Goal: Task Accomplishment & Management: Manage account settings

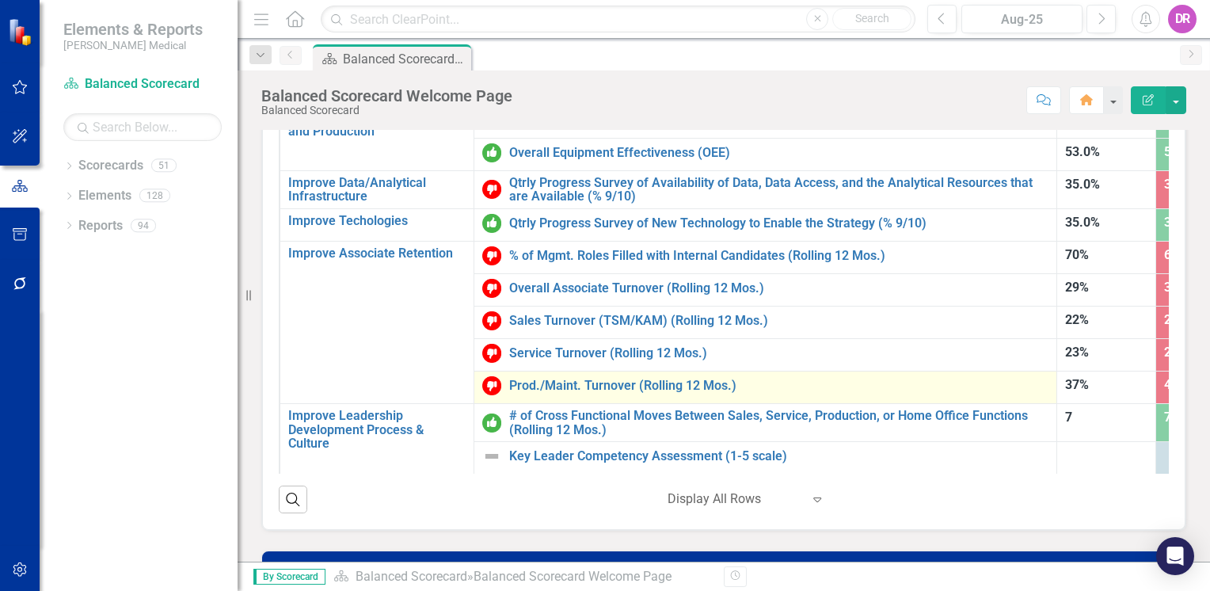
scroll to position [158, 0]
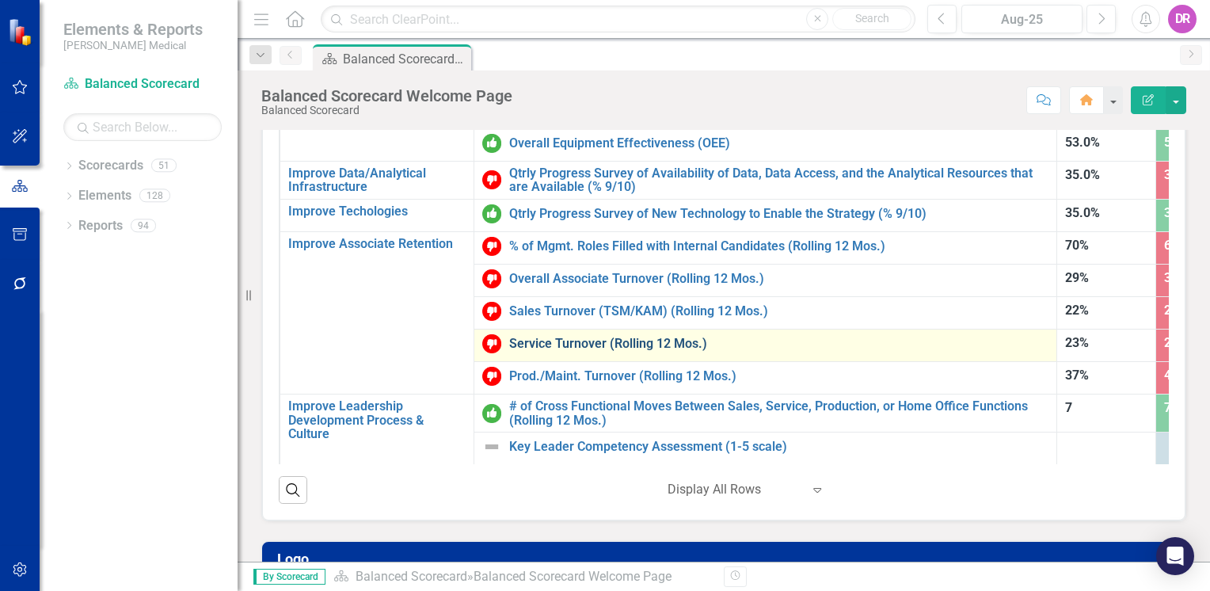
click at [552, 336] on link "Service Turnover (Rolling 12 Mos.)" at bounding box center [778, 343] width 539 height 14
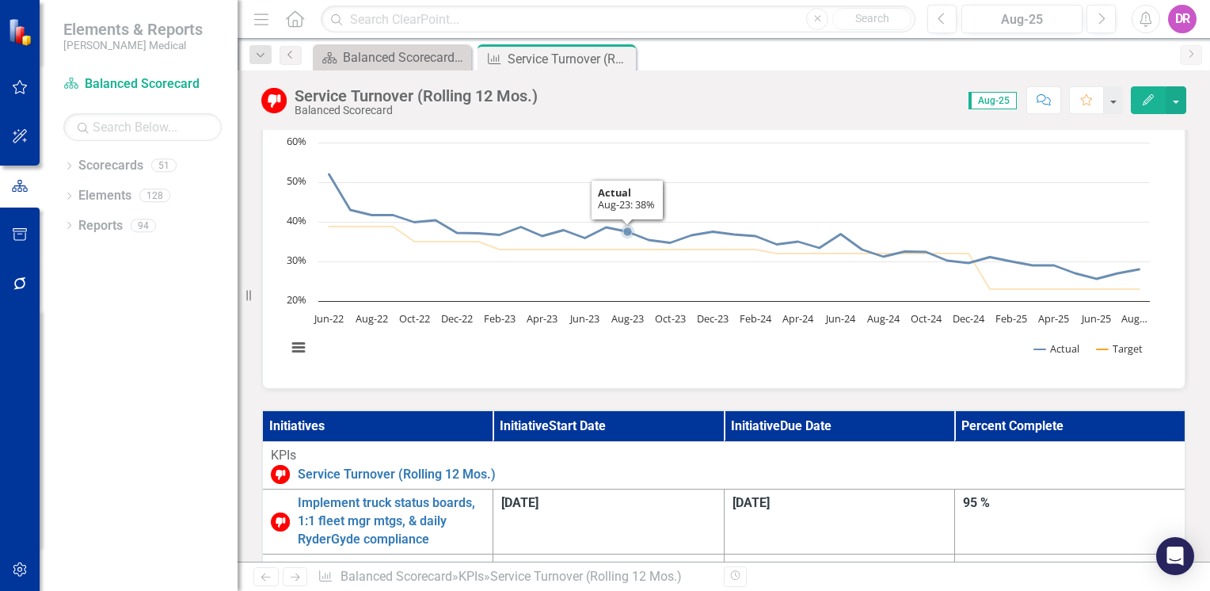
scroll to position [317, 0]
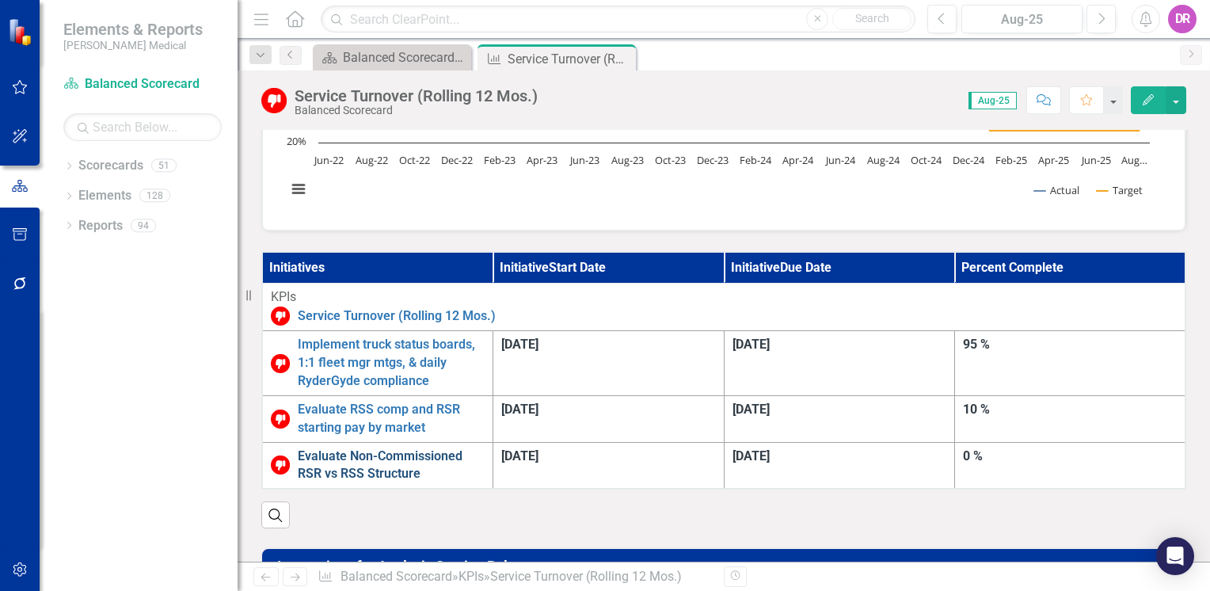
click at [377, 447] on link "Evaluate Non-Commissioned RSR vs RSS Structure" at bounding box center [391, 465] width 187 height 36
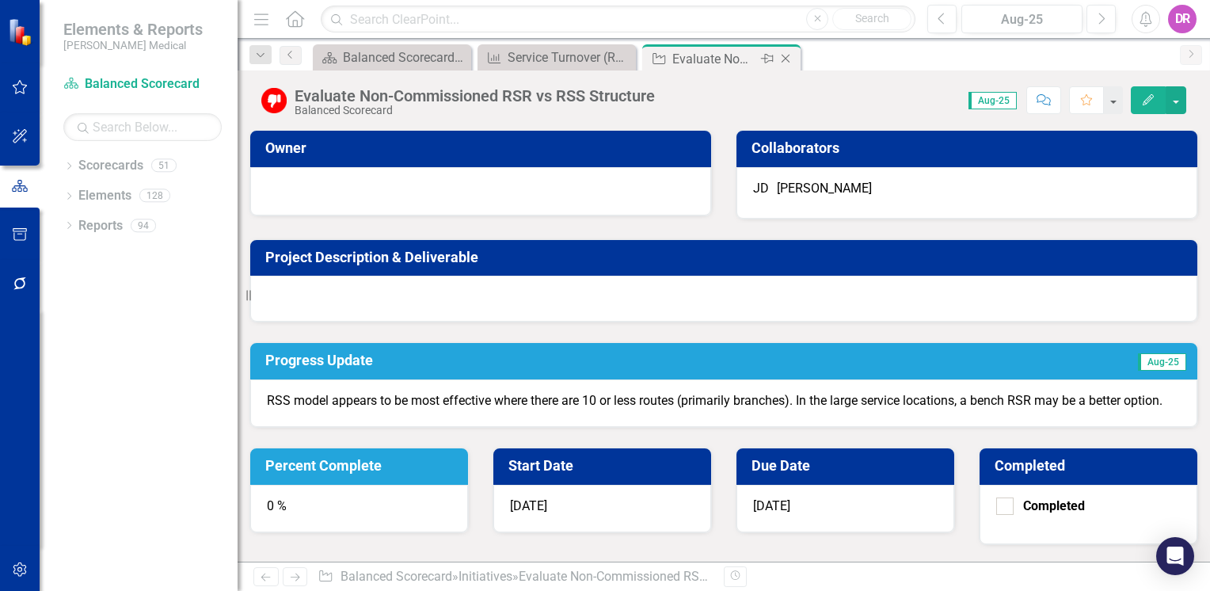
click at [782, 59] on icon "Close" at bounding box center [785, 58] width 16 height 13
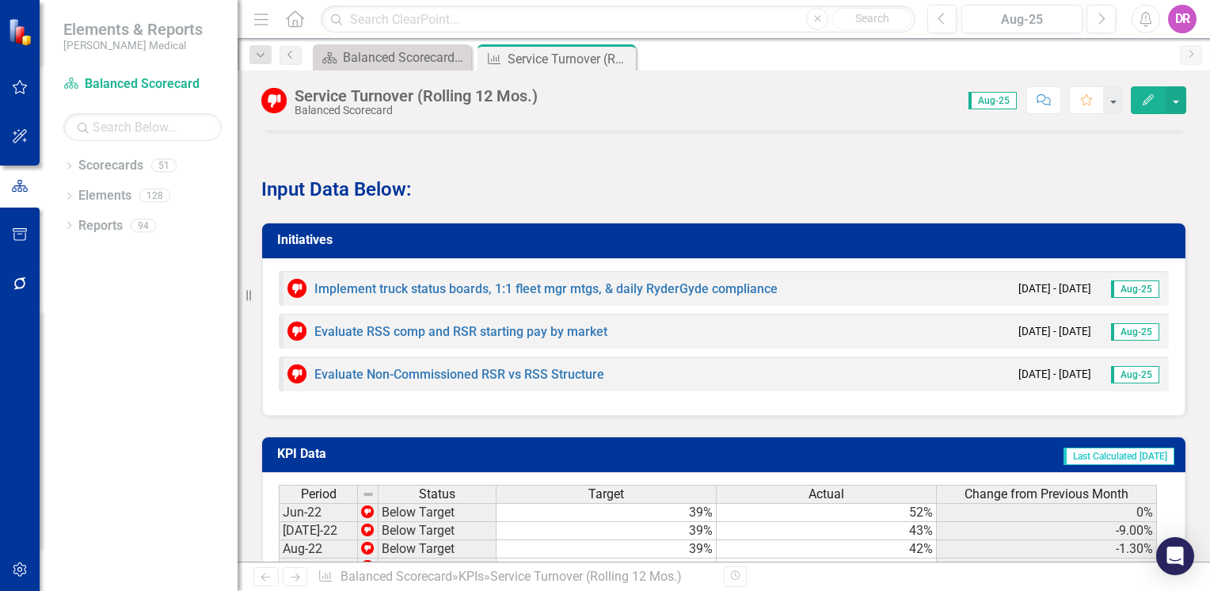
scroll to position [1267, 0]
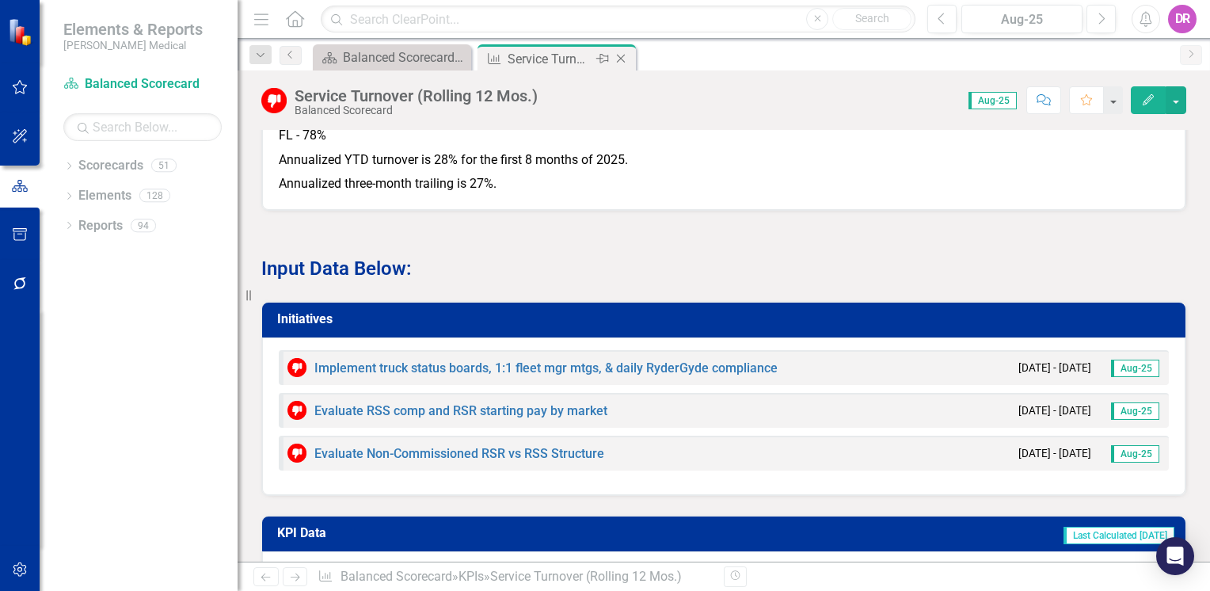
click at [620, 59] on icon at bounding box center [621, 59] width 9 height 9
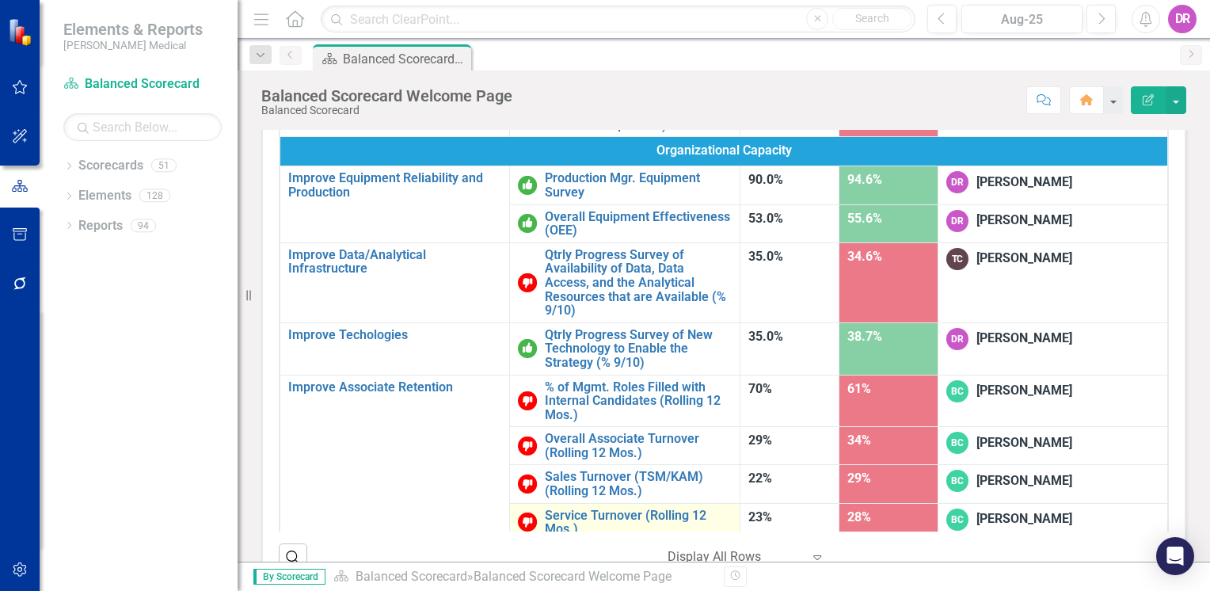
scroll to position [158, 0]
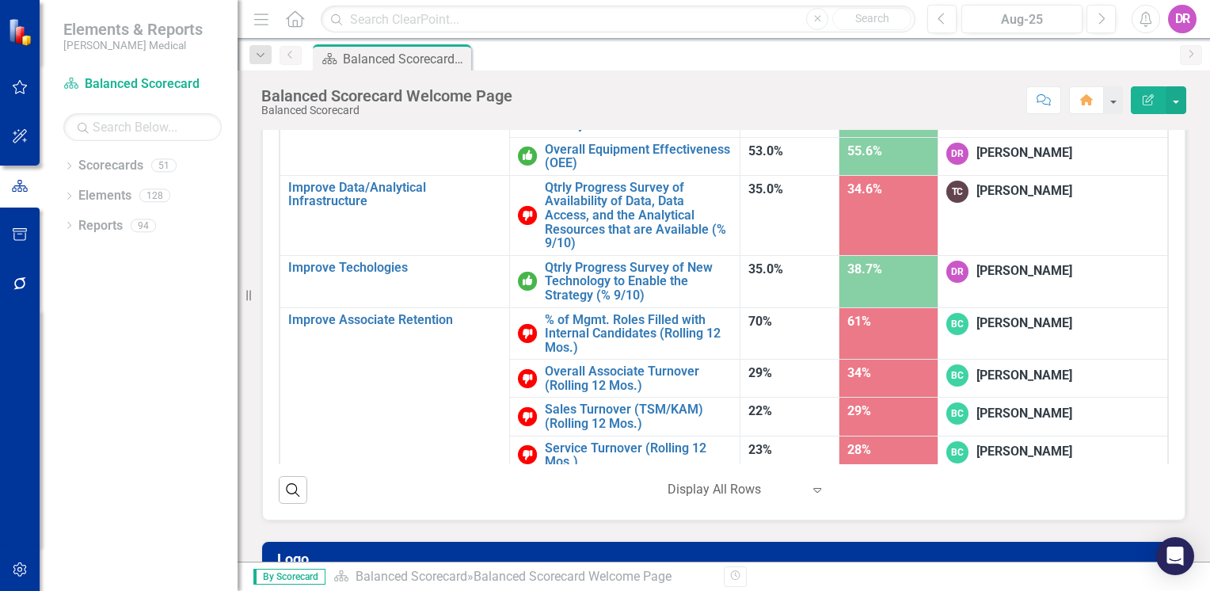
click at [545, 479] on link "Prod./Maint. Turnover (Rolling 12 Mos.)" at bounding box center [638, 493] width 187 height 28
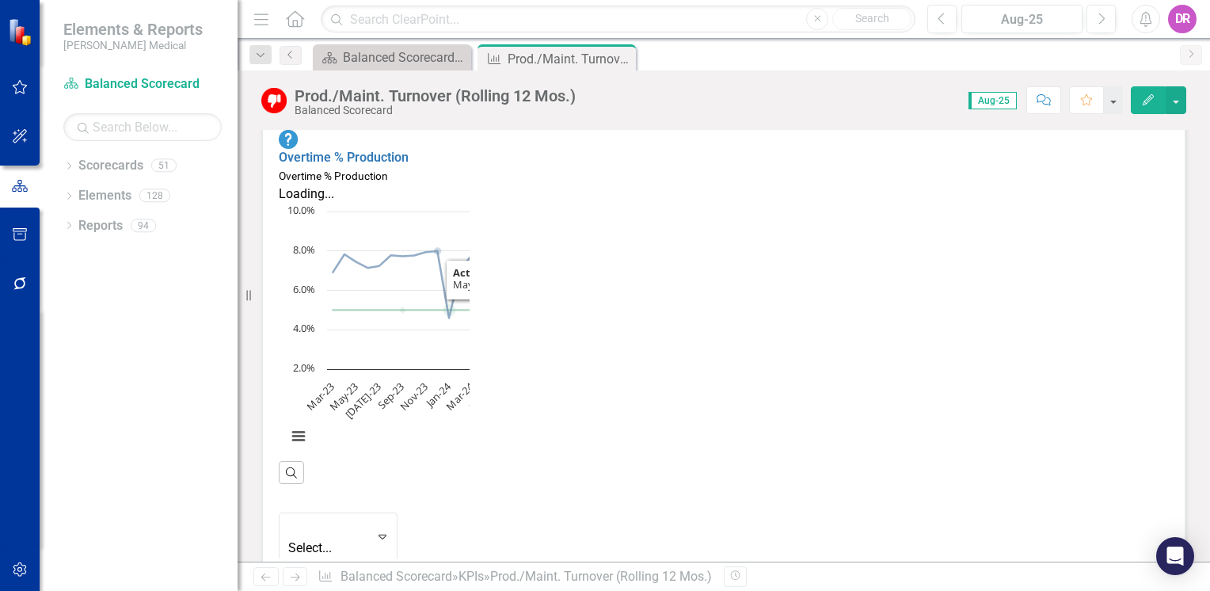
scroll to position [317, 0]
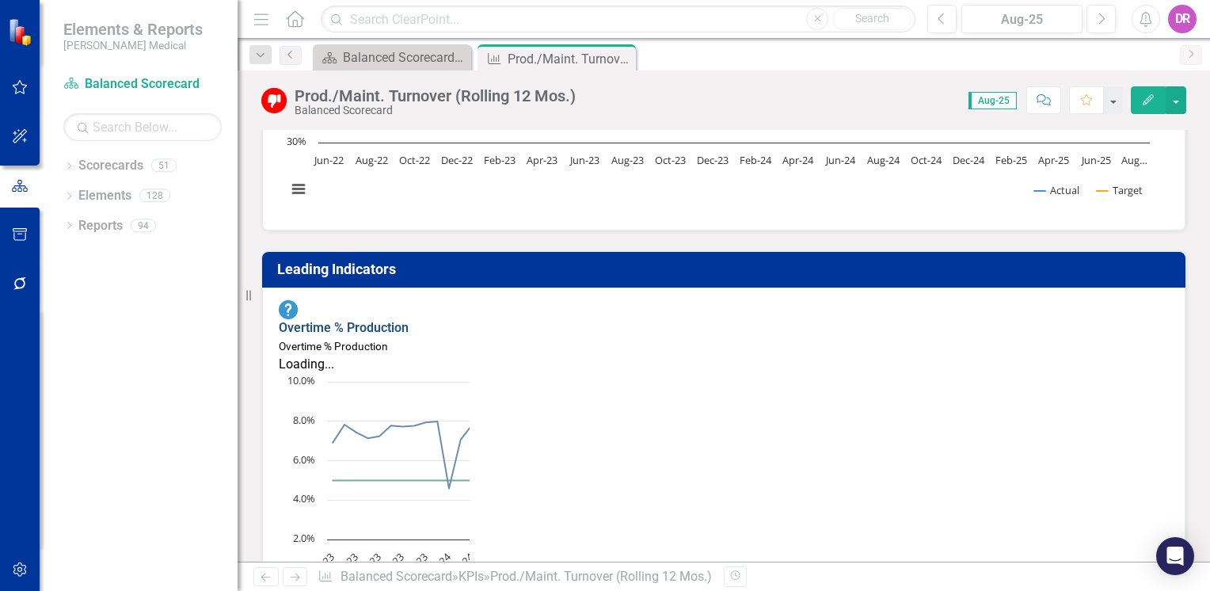
click at [401, 320] on link "Overtime % Production" at bounding box center [344, 327] width 130 height 15
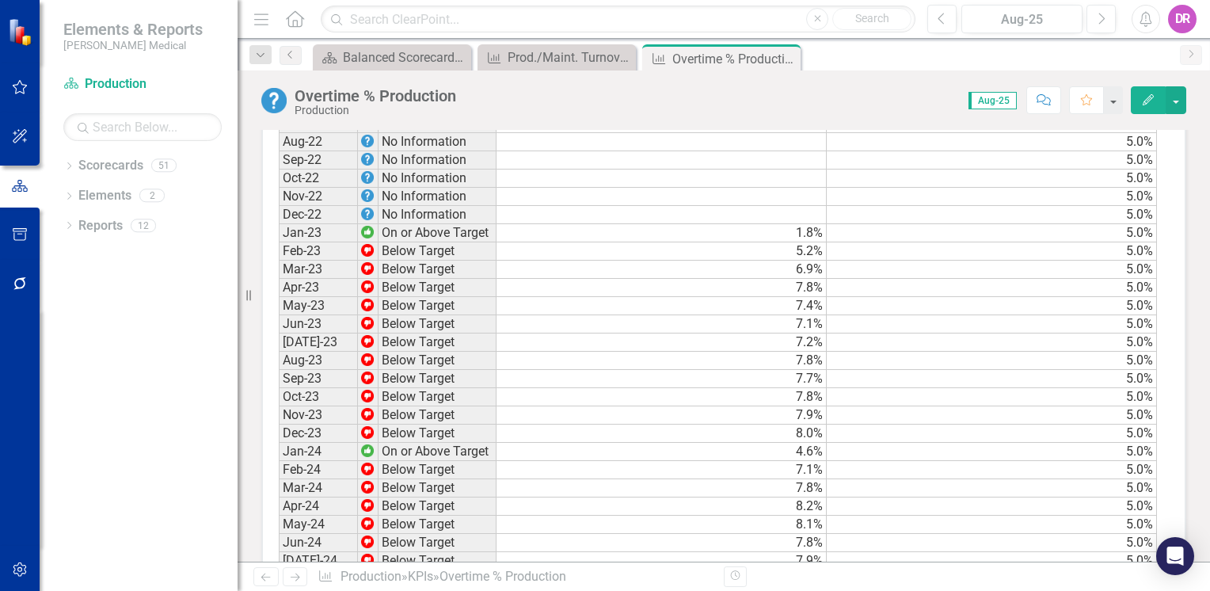
scroll to position [1029, 0]
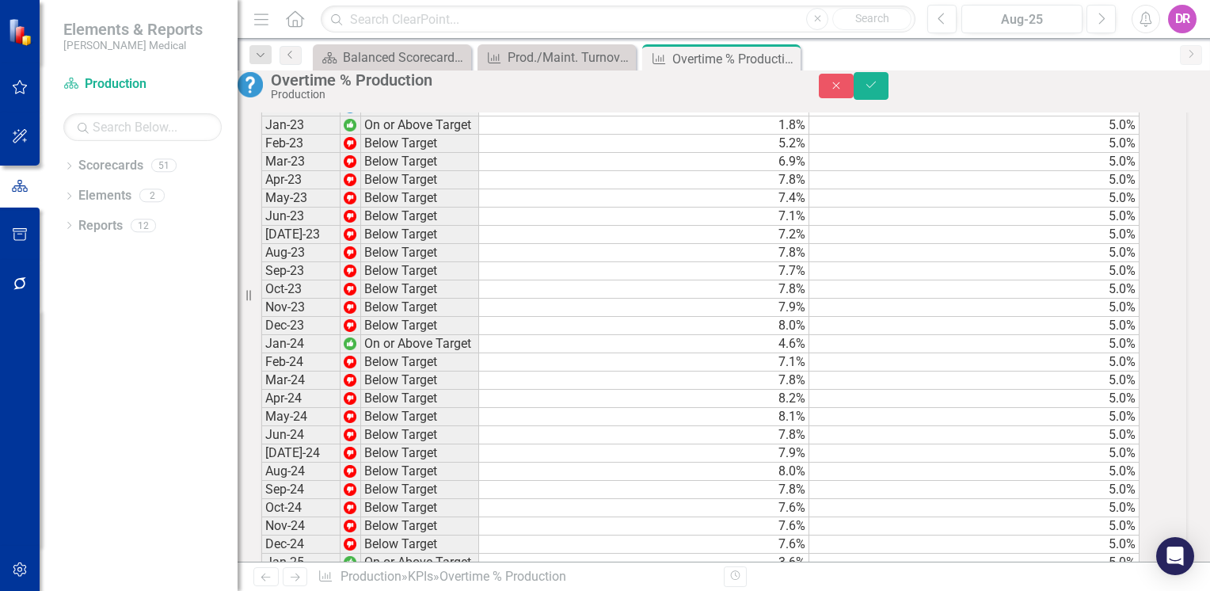
type textarea "5.6"
type textarea "8.1"
click at [888, 91] on button "Save" at bounding box center [870, 86] width 35 height 28
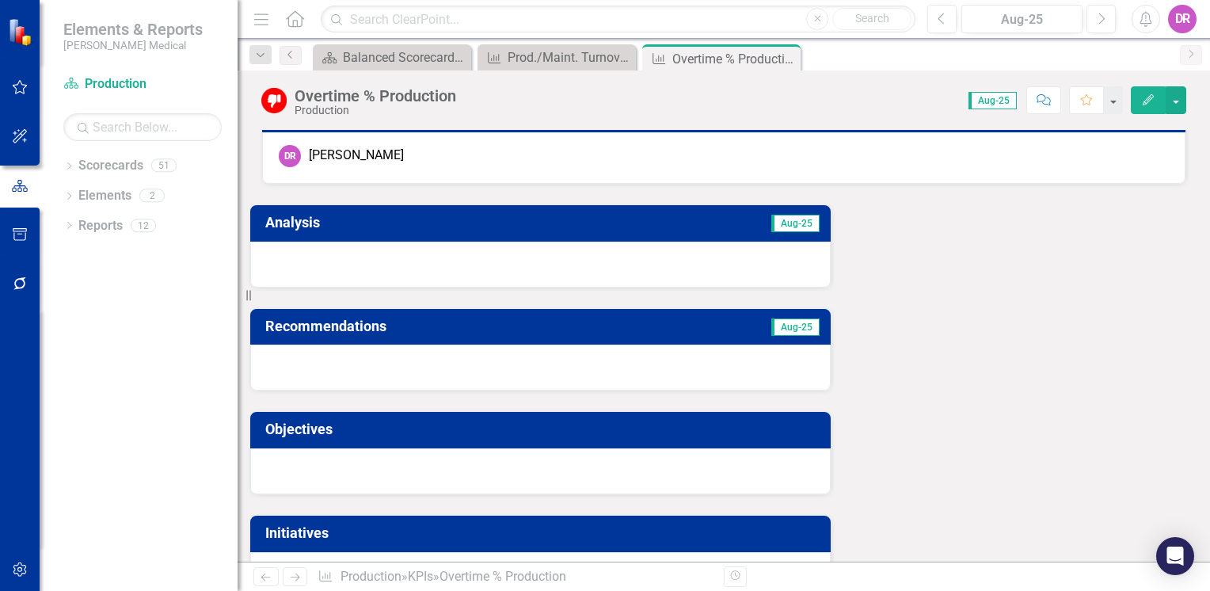
scroll to position [0, 0]
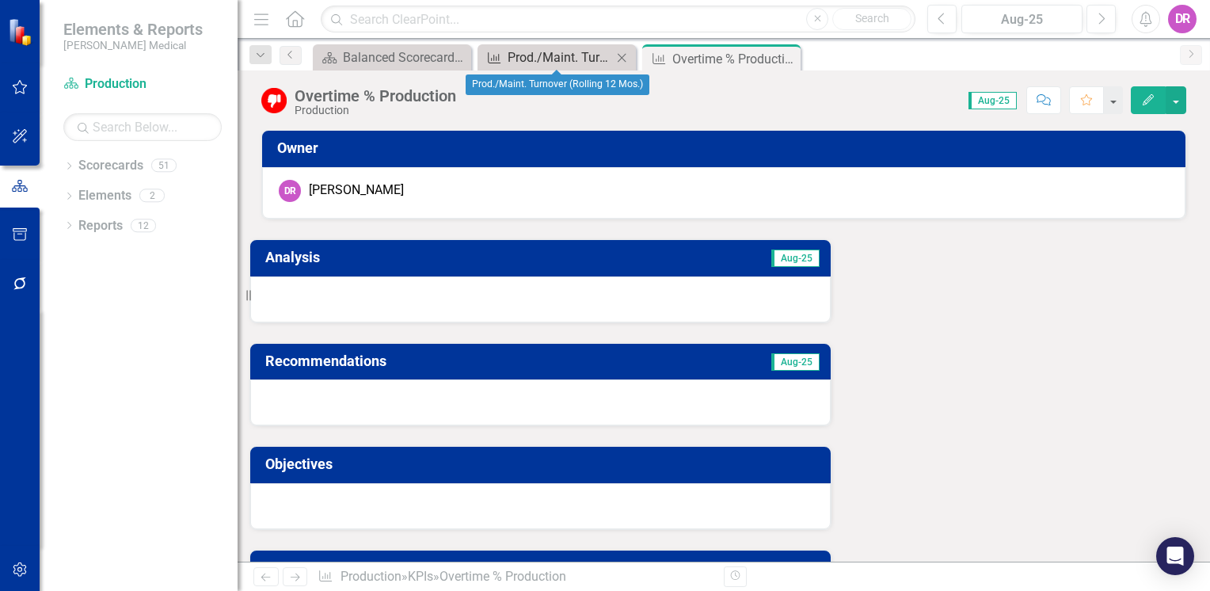
click at [556, 55] on div "Prod./Maint. Turnover (Rolling 12 Mos.)" at bounding box center [559, 57] width 104 height 20
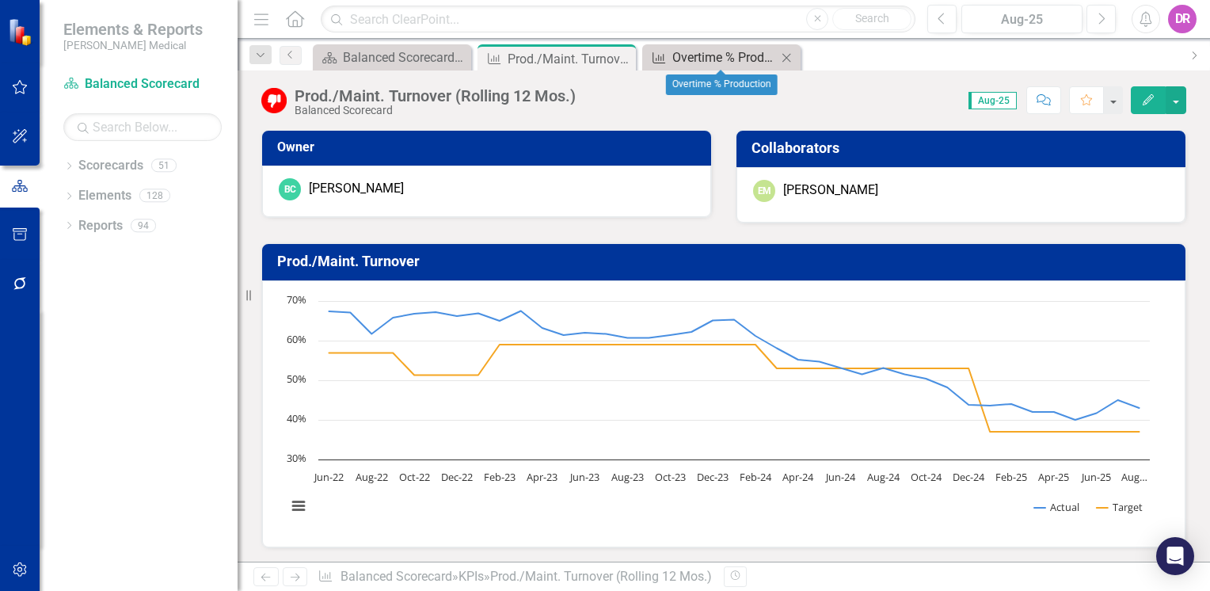
click at [761, 63] on div "Overtime % Production" at bounding box center [724, 57] width 104 height 20
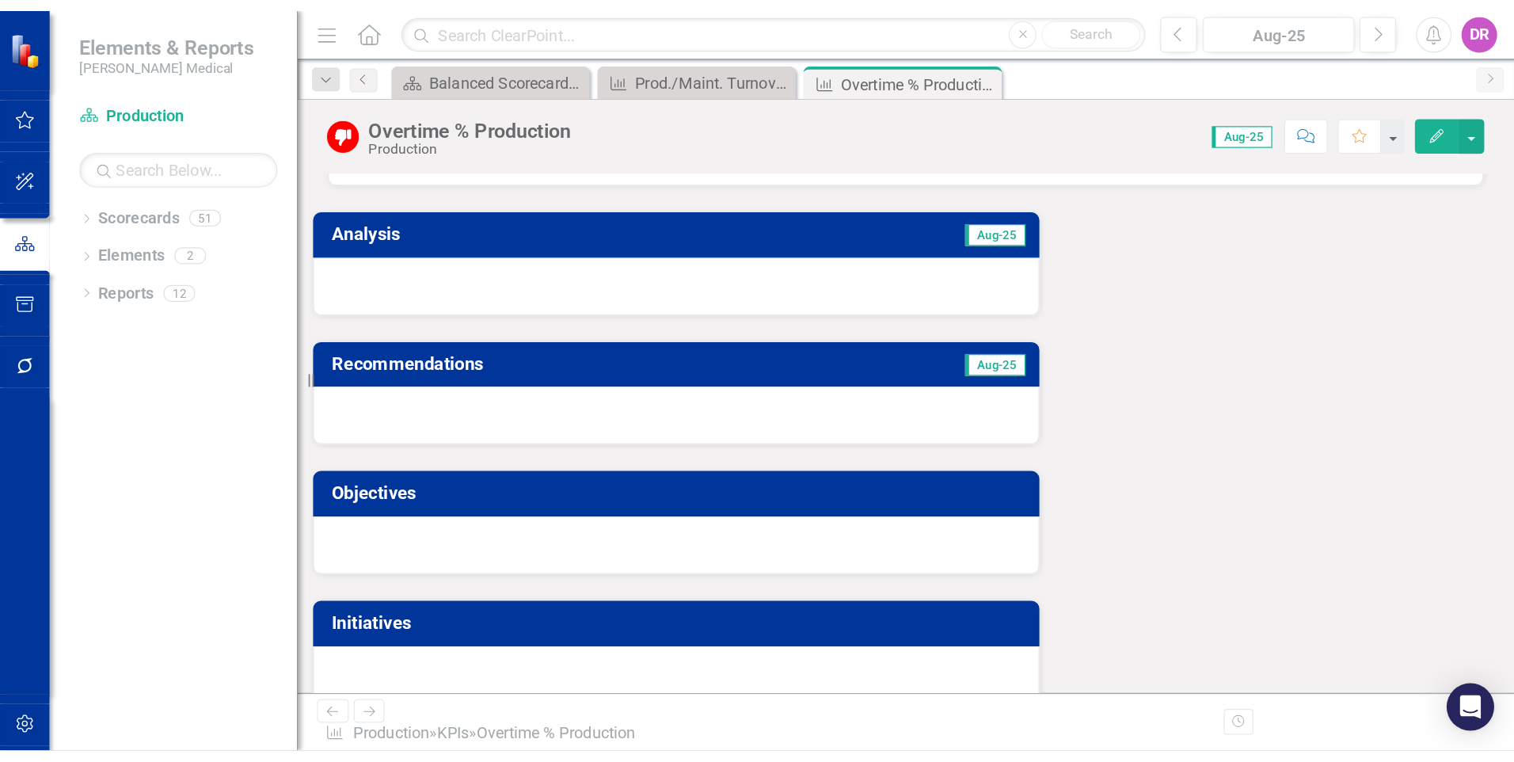
scroll to position [79, 0]
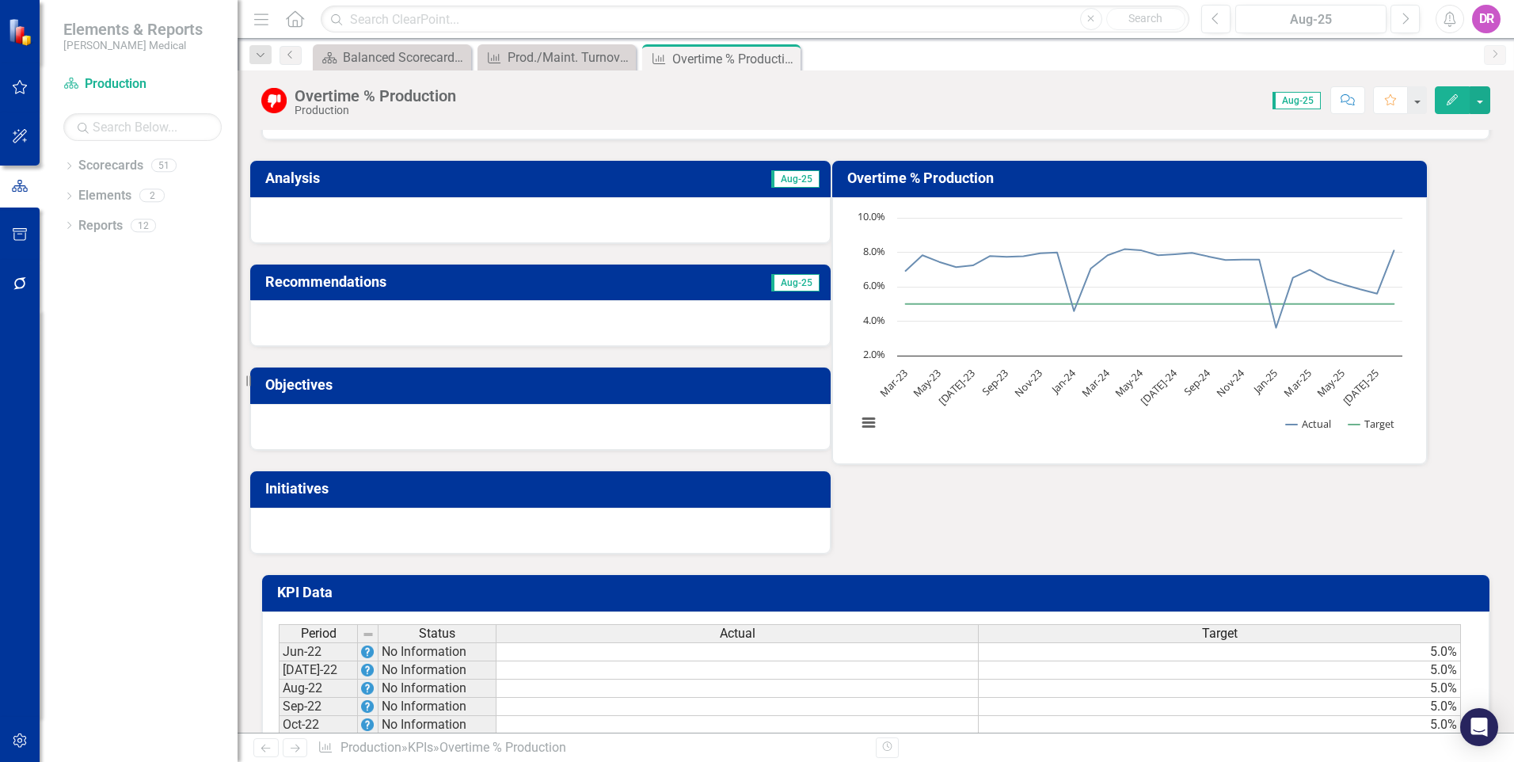
drag, startPoint x: 784, startPoint y: 59, endPoint x: 595, endPoint y: 96, distance: 192.1
click at [0, 0] on icon "Close" at bounding box center [0, 0] width 0 height 0
